Goal: Obtain resource: Download file/media

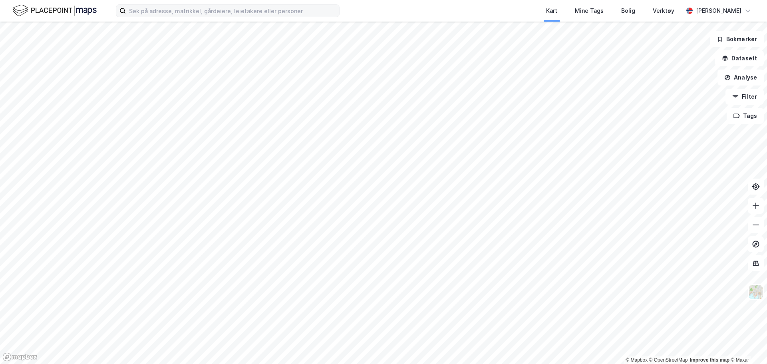
click at [156, 6] on label at bounding box center [228, 10] width 224 height 13
click at [147, 8] on input at bounding box center [232, 11] width 213 height 12
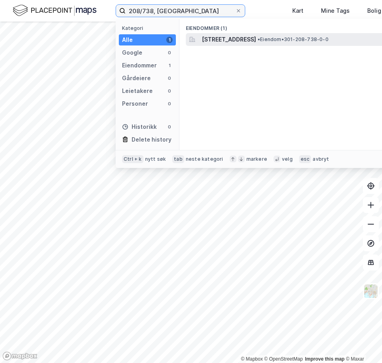
type input "208/738, [GEOGRAPHIC_DATA]"
click at [225, 39] on span "[STREET_ADDRESS]" at bounding box center [229, 40] width 54 height 10
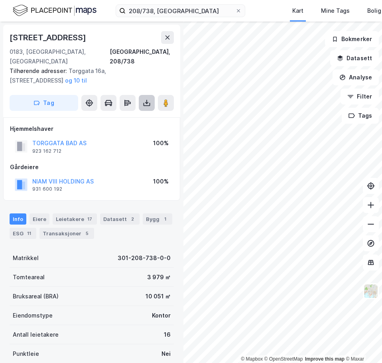
click at [150, 103] on icon at bounding box center [147, 104] width 7 height 3
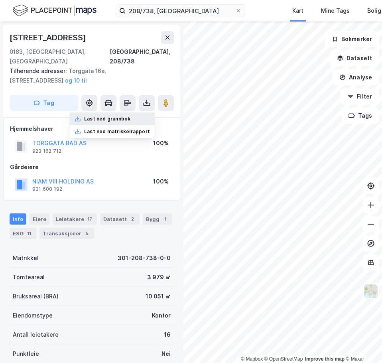
click at [125, 116] on div "Last ned grunnbok" at bounding box center [107, 119] width 46 height 6
